Goal: Task Accomplishment & Management: Complete application form

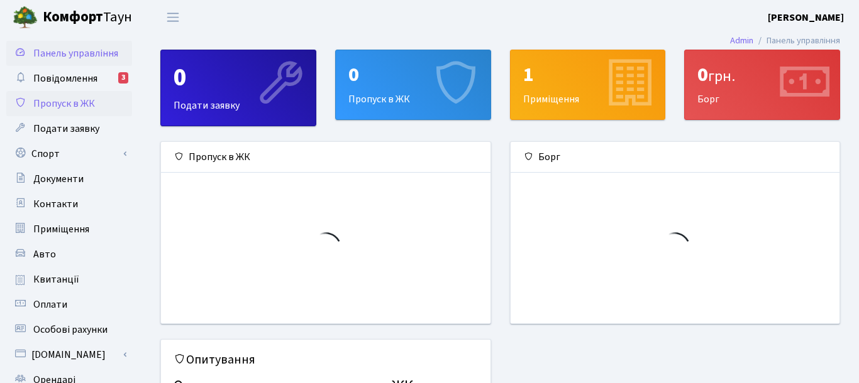
click at [63, 107] on span "Пропуск в ЖК" at bounding box center [64, 104] width 62 height 14
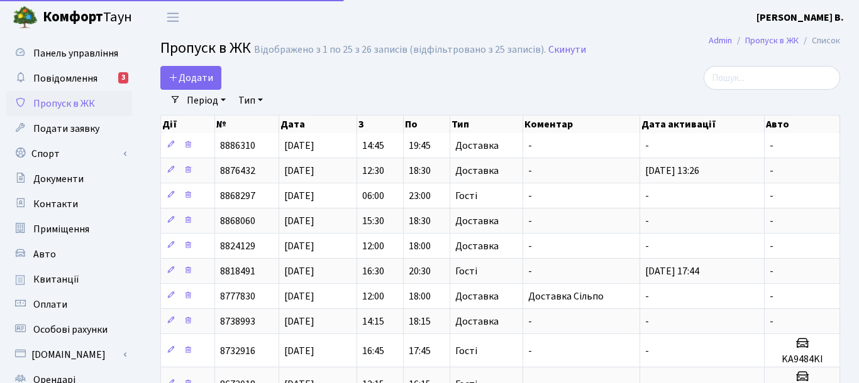
select select "25"
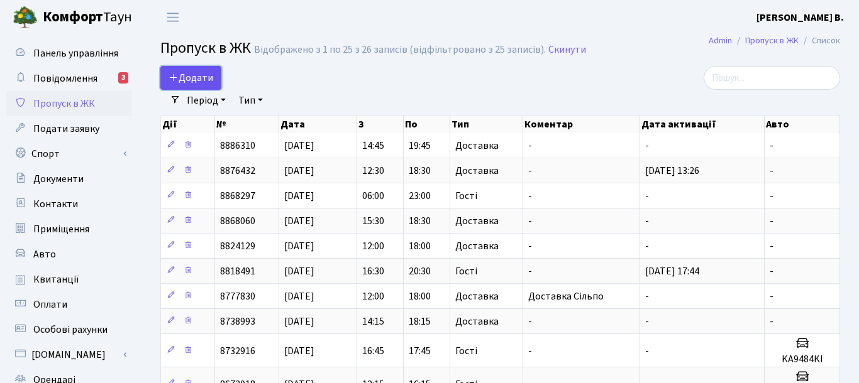
click at [195, 82] on span "Додати" at bounding box center [190, 78] width 45 height 14
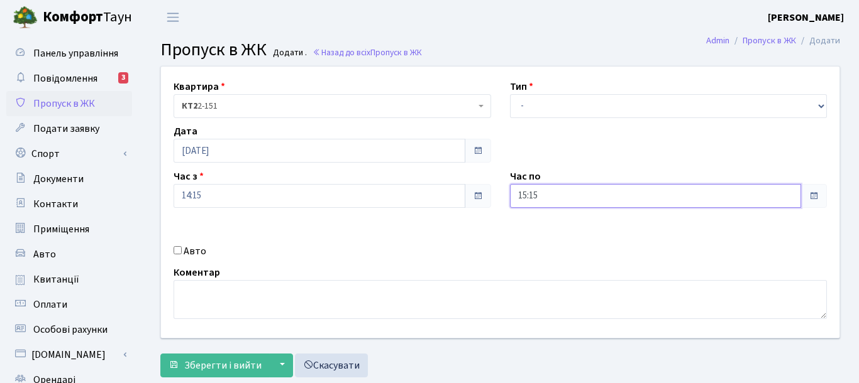
click at [753, 192] on input "15:15" at bounding box center [656, 196] width 292 height 24
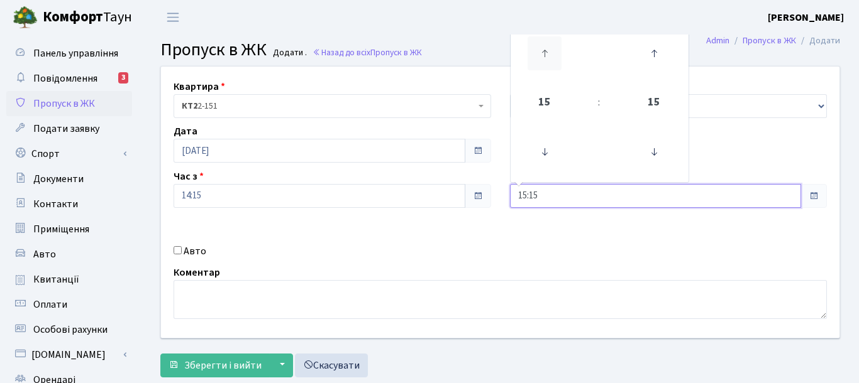
click at [543, 50] on icon at bounding box center [544, 53] width 34 height 34
type input "18:15"
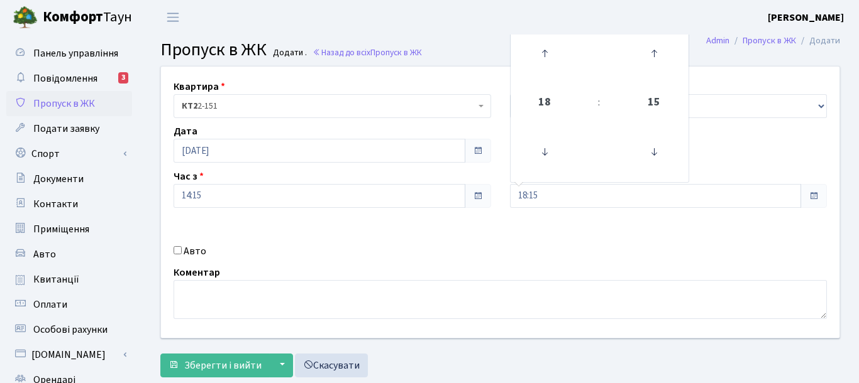
click at [475, 25] on header "Комфорт Таун Курильчук М. В. Мій обліковий запис Вийти" at bounding box center [429, 17] width 859 height 35
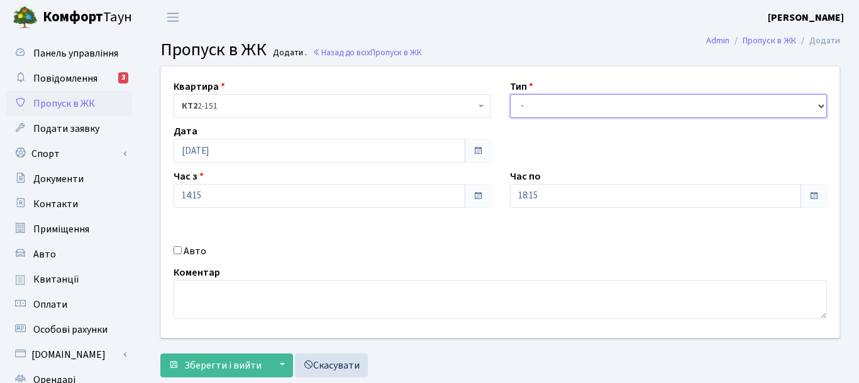
click at [510, 94] on select "- Доставка Таксі Гості Сервіс" at bounding box center [668, 106] width 317 height 24
select select "1"
click option "Доставка" at bounding box center [0, 0] width 0 height 0
click at [507, 43] on h3 "Пропуск в ЖК Додати . Назад до всіх Пропуск в ЖК" at bounding box center [500, 50] width 680 height 21
click at [61, 105] on span "Пропуск в ЖК" at bounding box center [64, 104] width 62 height 14
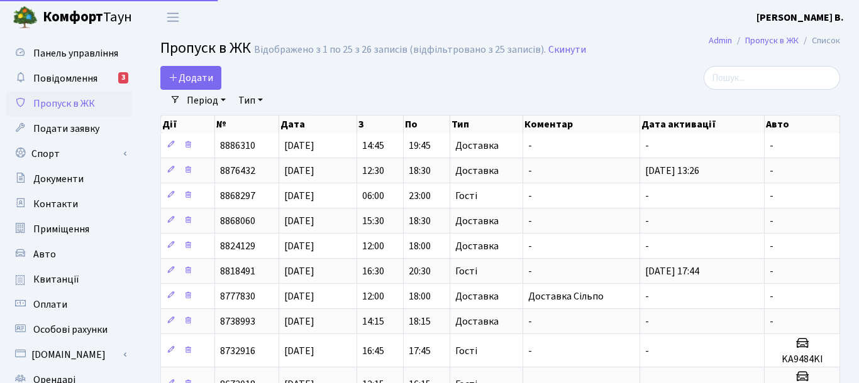
select select "25"
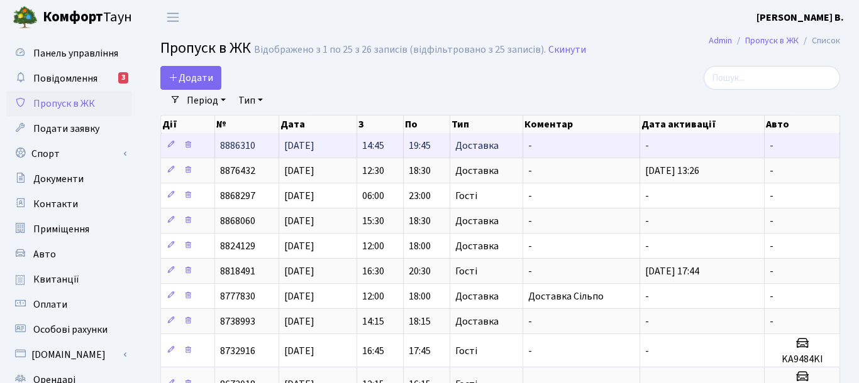
click at [306, 152] on span "15.08.2025" at bounding box center [299, 146] width 30 height 14
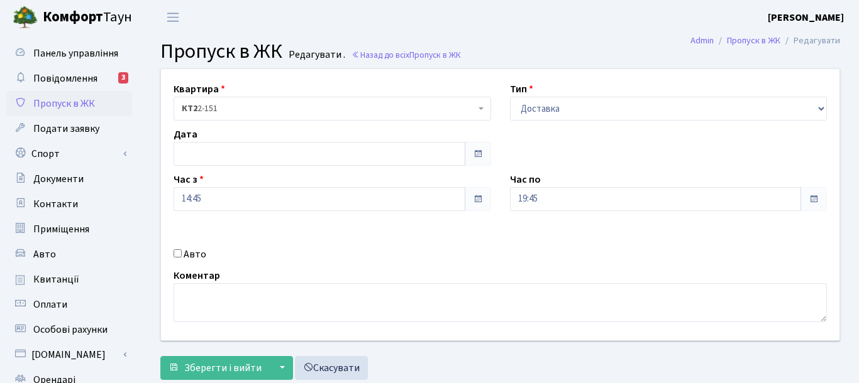
click at [67, 102] on span "Пропуск в ЖК" at bounding box center [64, 104] width 62 height 14
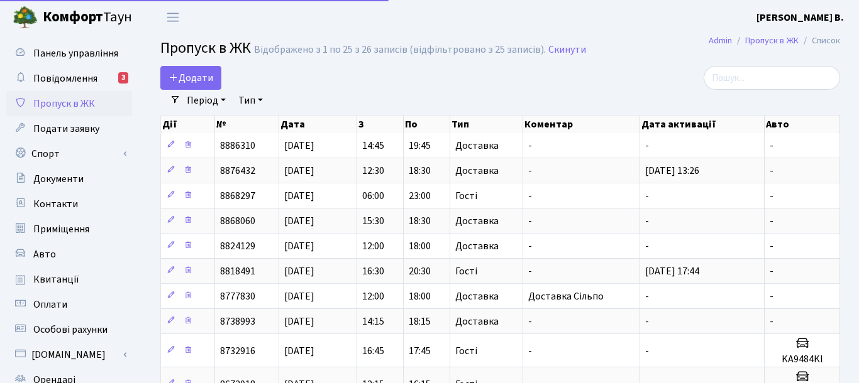
select select "25"
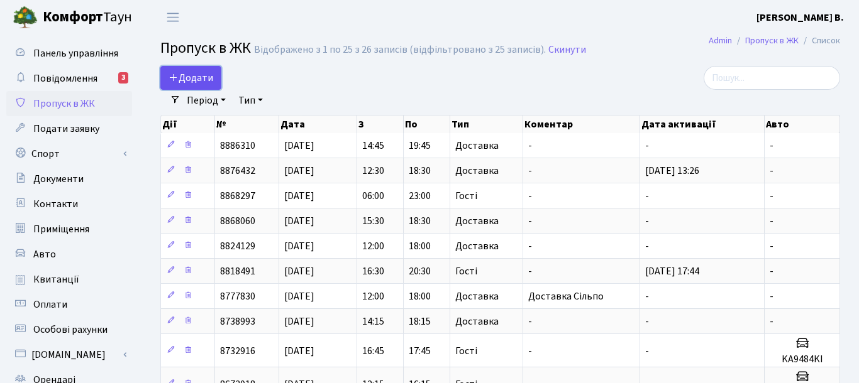
click at [202, 71] on span "Додати" at bounding box center [190, 78] width 45 height 14
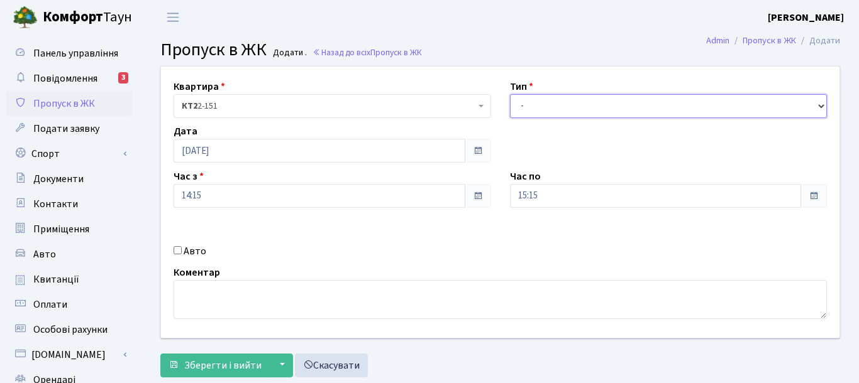
click at [510, 94] on select "- Доставка Таксі Гості Сервіс" at bounding box center [668, 106] width 317 height 24
select select "1"
click option "Доставка" at bounding box center [0, 0] width 0 height 0
click at [516, 53] on h3 "Пропуск в ЖК Додати . Назад до всіх Пропуск в ЖК" at bounding box center [500, 50] width 680 height 21
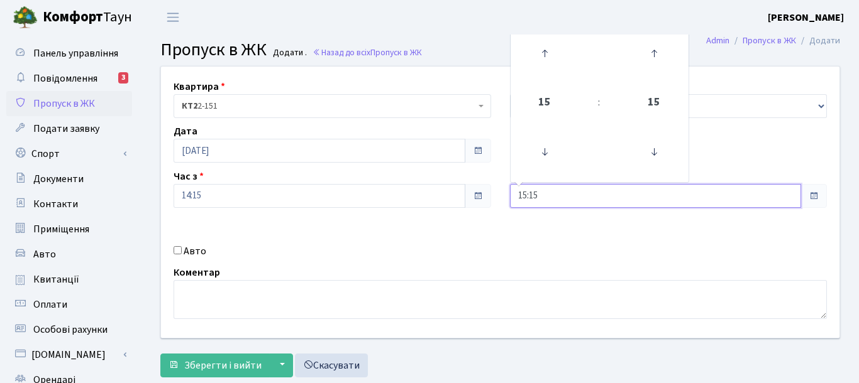
click at [587, 200] on input "15:15" at bounding box center [656, 196] width 292 height 24
click at [542, 52] on icon at bounding box center [544, 53] width 34 height 34
type input "18:15"
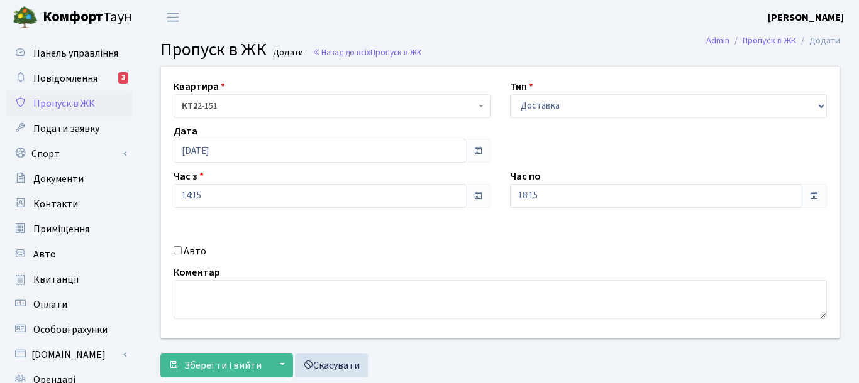
click at [408, 27] on header "[PERSON_NAME] [PERSON_NAME] Мій обліковий запис Вийти" at bounding box center [429, 17] width 859 height 35
click at [438, 243] on div "Квартира <b>КТ2</b>&nbsp;&nbsp;&nbsp;2-151 КТ2 2-151 Тип - Доставка Таксі Гості…" at bounding box center [500, 203] width 697 height 272
click at [236, 368] on span "Зберегти і вийти" at bounding box center [222, 366] width 77 height 14
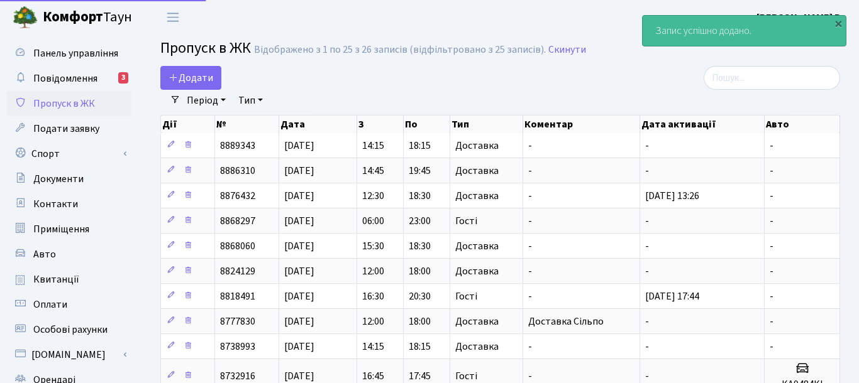
select select "25"
